Goal: Find specific page/section: Find specific page/section

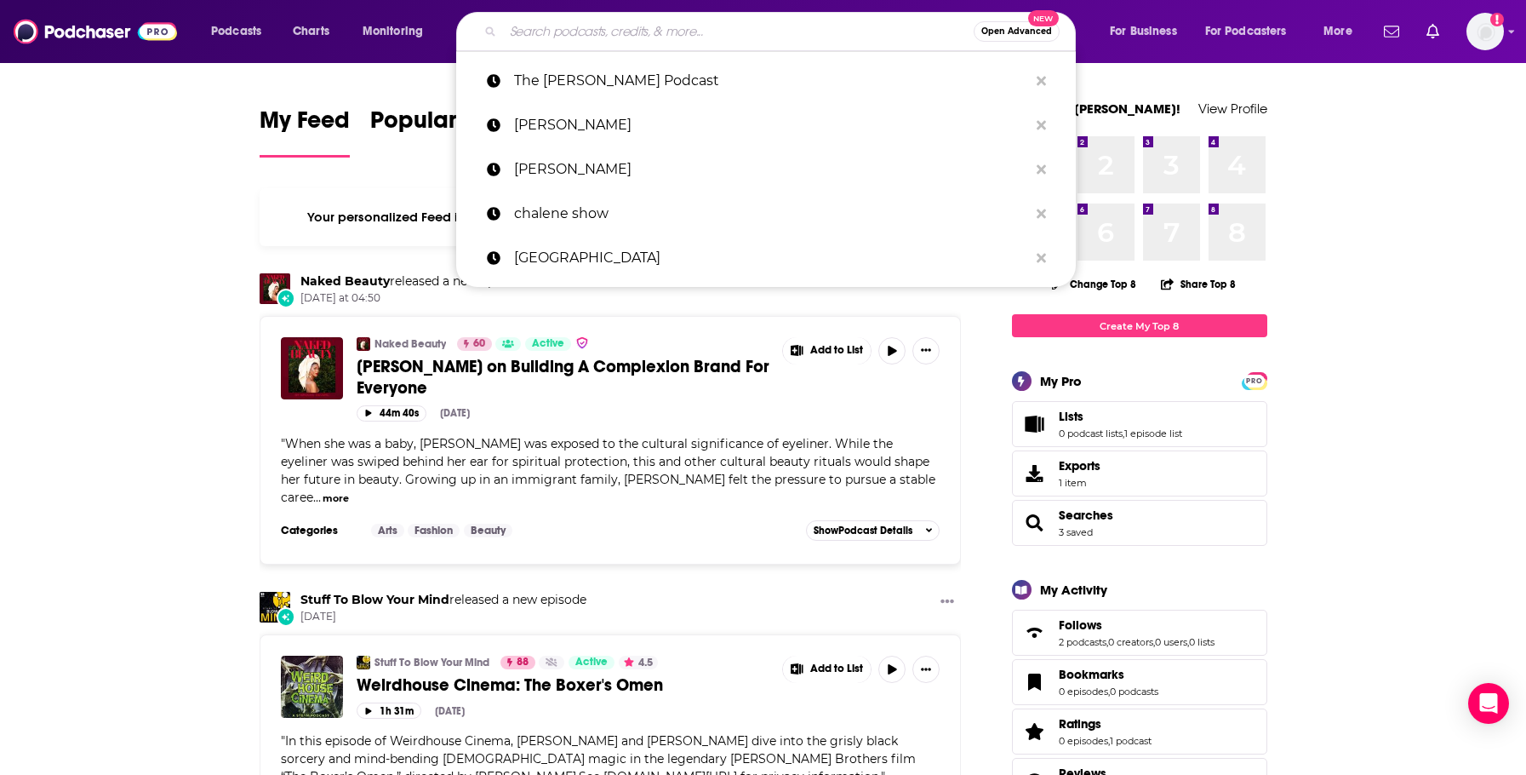
click at [563, 21] on input "Search podcasts, credits, & more..." at bounding box center [738, 31] width 471 height 27
click at [541, 76] on p "The [PERSON_NAME] Podcast" at bounding box center [771, 81] width 514 height 44
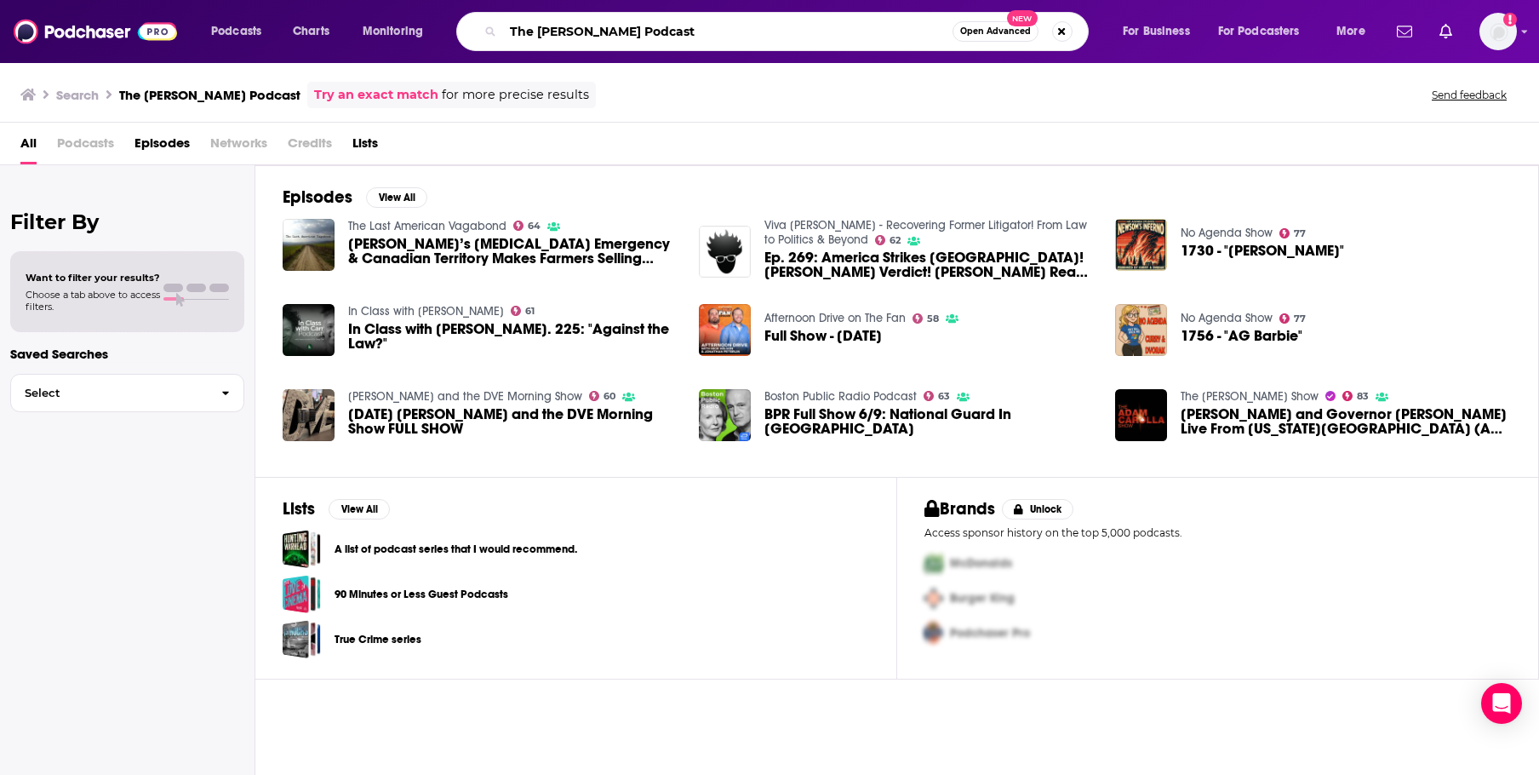
click at [689, 31] on input "The [PERSON_NAME] Podcast" at bounding box center [727, 31] width 449 height 27
type input "The [PERSON_NAME]"
